Goal: Find specific page/section: Find specific page/section

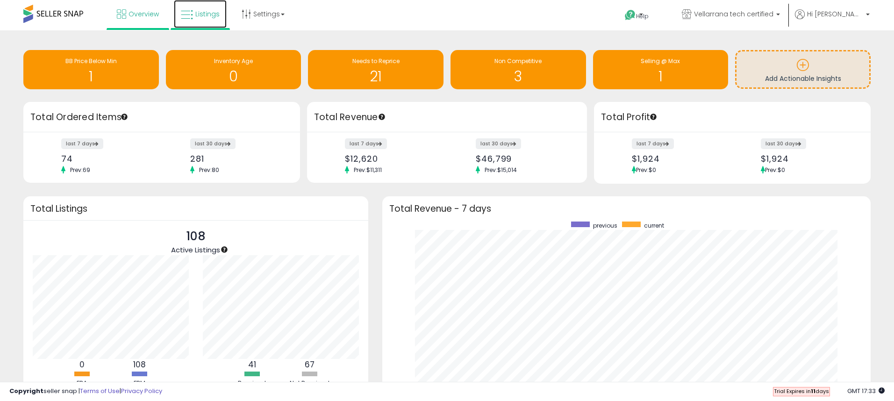
click at [193, 14] on link "Listings" at bounding box center [200, 14] width 53 height 28
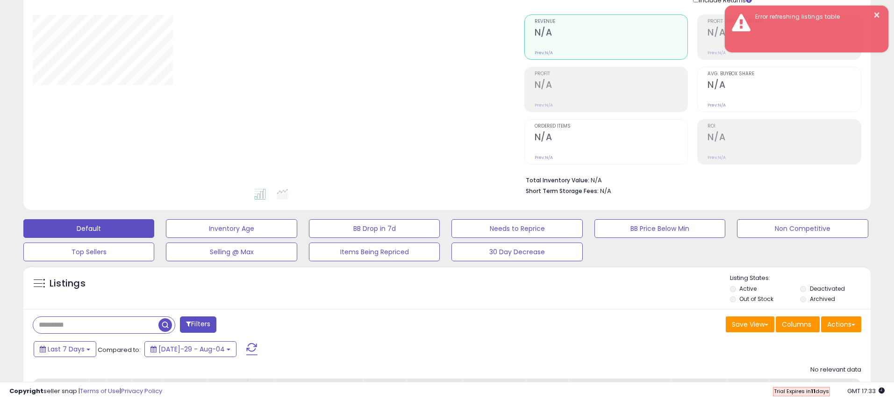
scroll to position [172, 0]
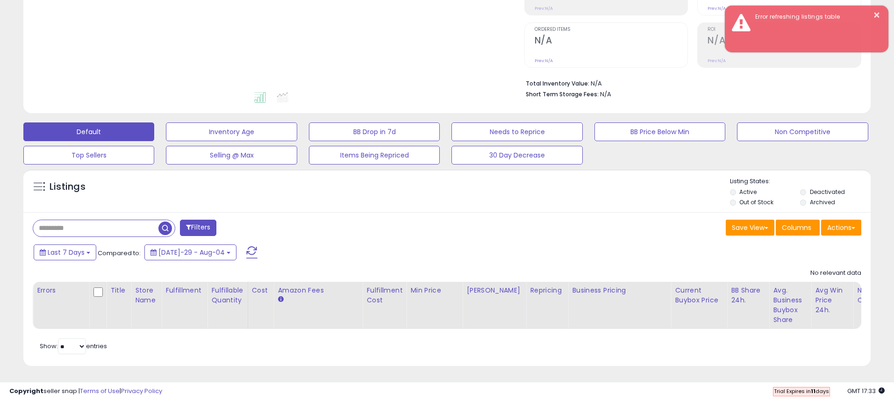
drag, startPoint x: 113, startPoint y: 233, endPoint x: 116, endPoint y: 226, distance: 7.6
click at [114, 233] on input "text" at bounding box center [95, 228] width 125 height 16
type input "*****"
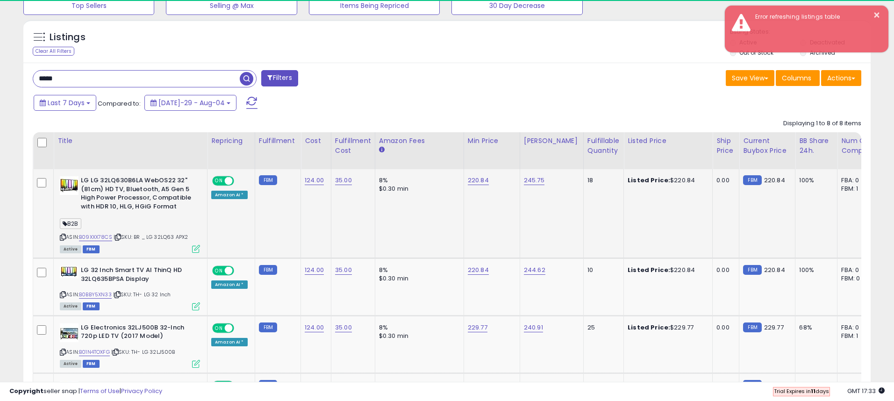
scroll to position [192, 491]
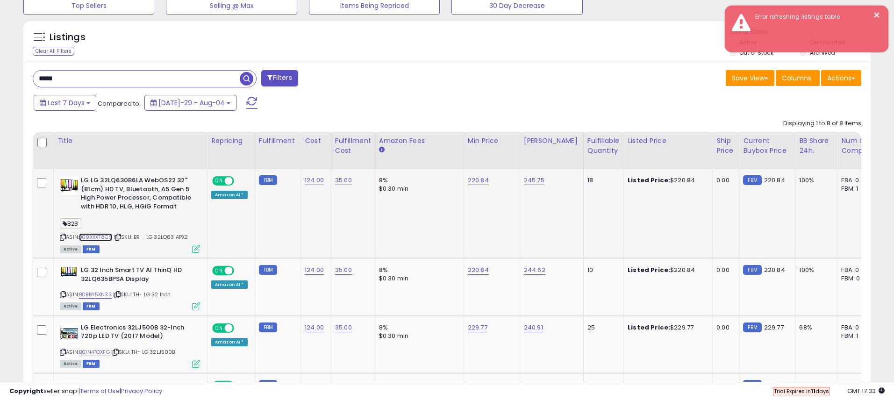
click at [98, 240] on link "B09XXX78CS" at bounding box center [95, 237] width 33 height 8
click at [63, 237] on icon at bounding box center [63, 237] width 6 height 5
click at [63, 296] on icon at bounding box center [63, 294] width 6 height 5
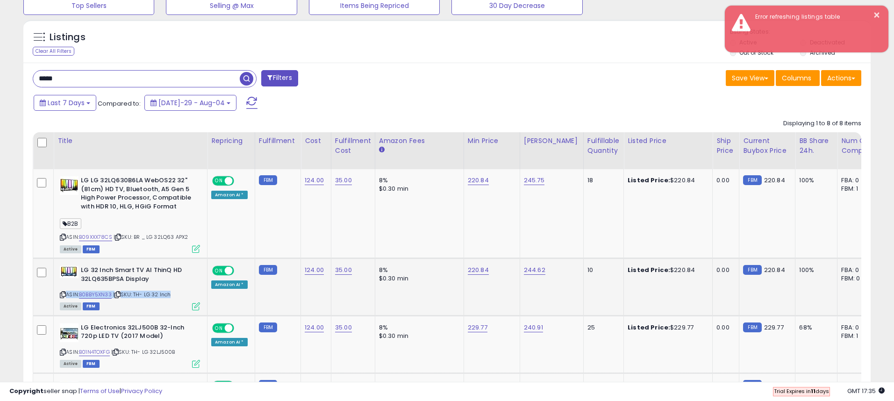
click at [63, 296] on icon at bounding box center [63, 294] width 6 height 5
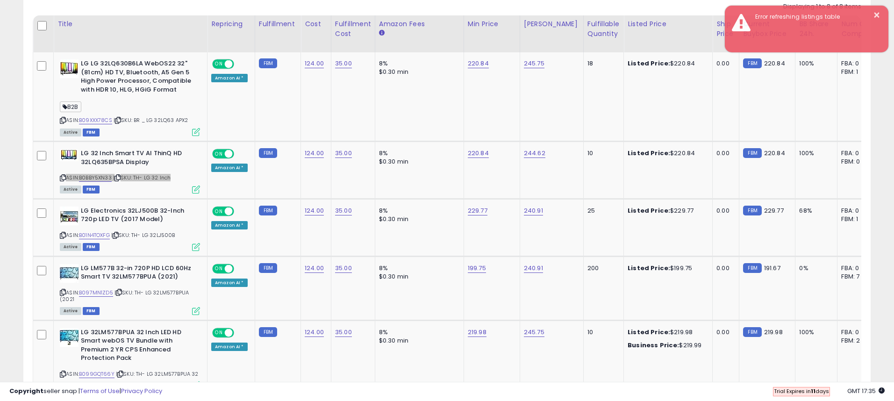
scroll to position [439, 0]
click at [63, 235] on icon at bounding box center [63, 234] width 6 height 5
click at [62, 294] on icon at bounding box center [63, 291] width 6 height 5
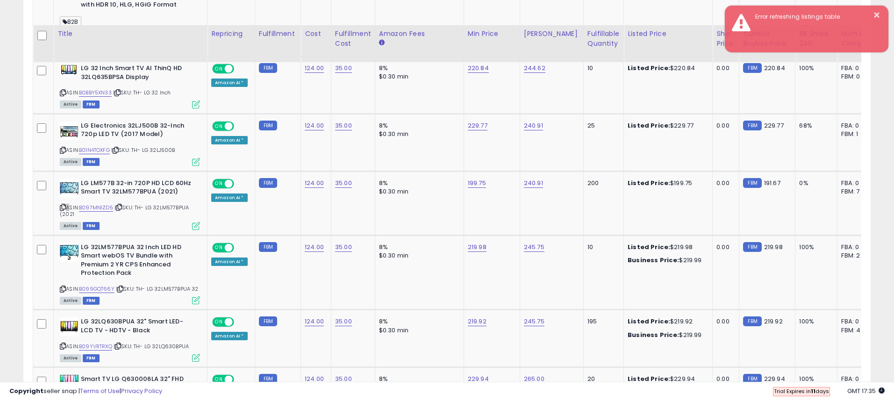
scroll to position [550, 0]
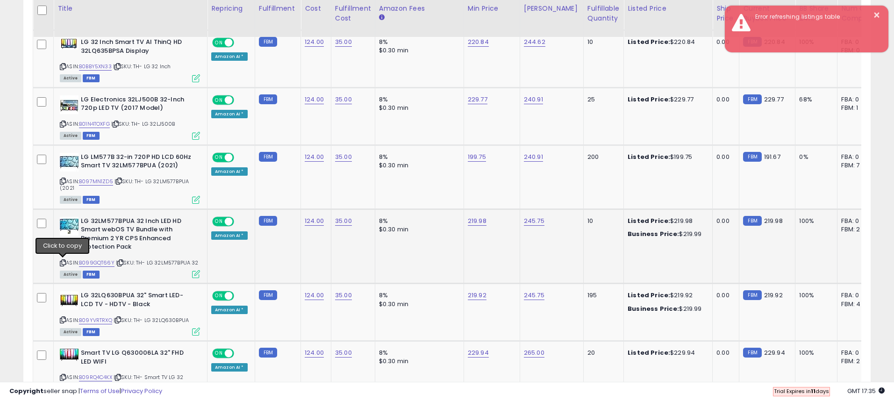
click at [62, 262] on icon at bounding box center [63, 262] width 6 height 5
click at [64, 320] on icon at bounding box center [63, 319] width 6 height 5
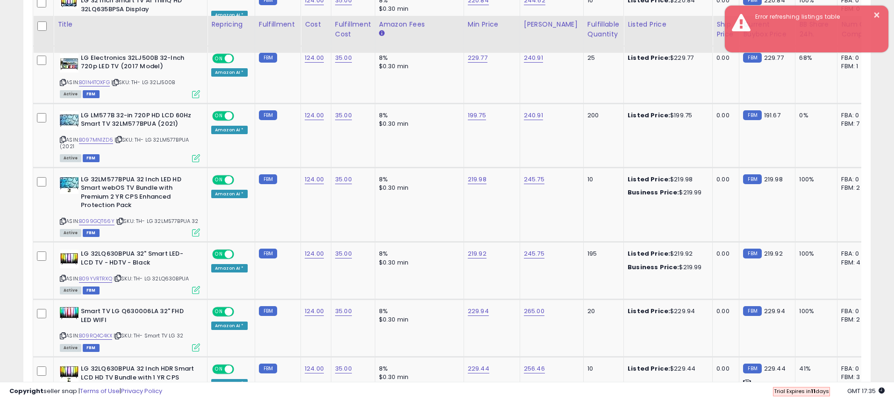
scroll to position [608, 0]
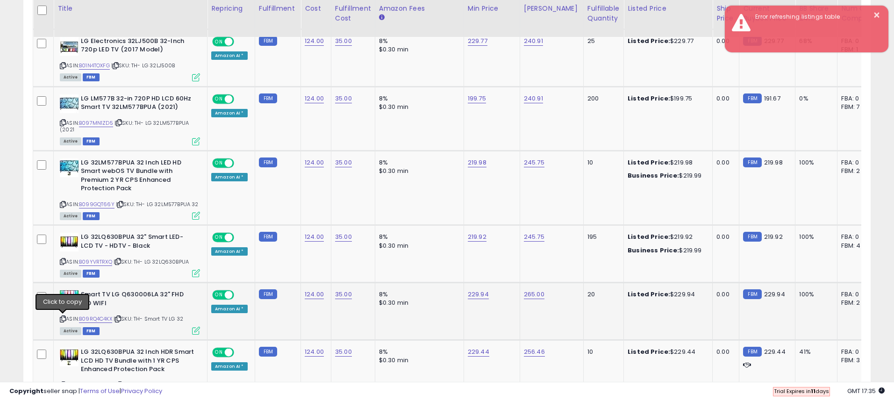
click at [65, 319] on icon at bounding box center [63, 319] width 6 height 5
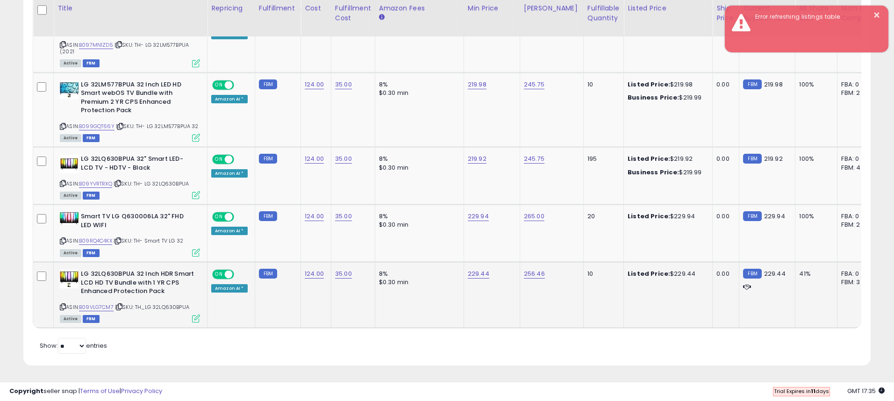
click at [67, 309] on div "ASIN: B09VLG7CM7 | SKU: TH_LG 32LQ630BPUA Active FBM" at bounding box center [130, 296] width 140 height 52
click at [64, 307] on icon at bounding box center [63, 306] width 6 height 5
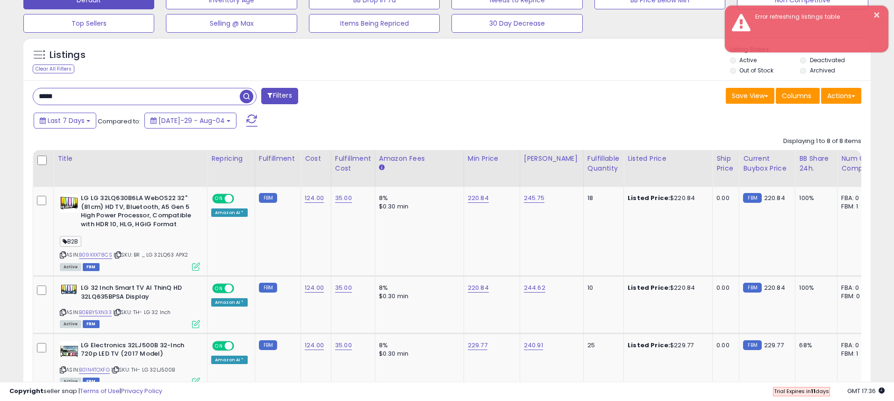
scroll to position [289, 0]
